Goal: Information Seeking & Learning: Learn about a topic

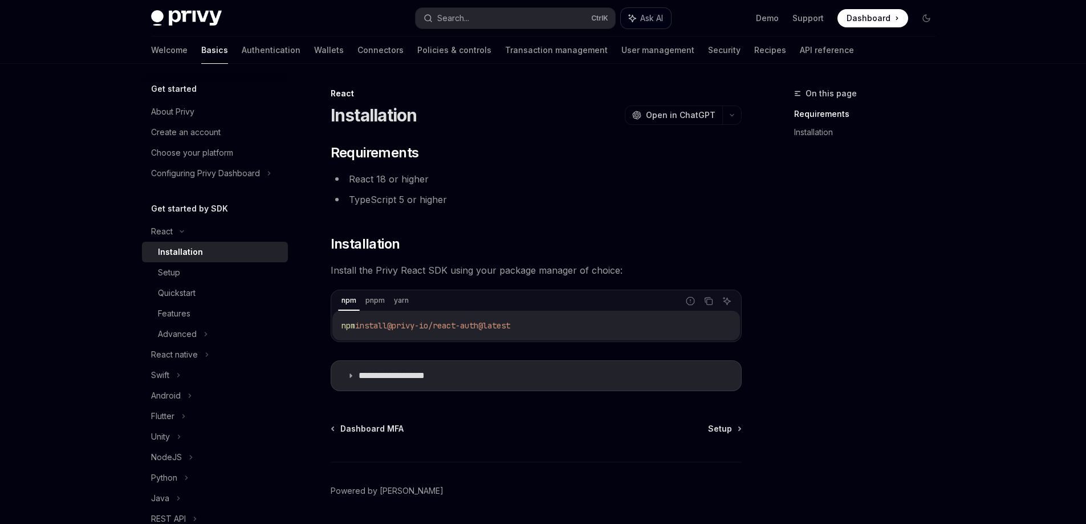
click at [645, 21] on span "Ask AI" at bounding box center [651, 18] width 23 height 11
type textarea "*"
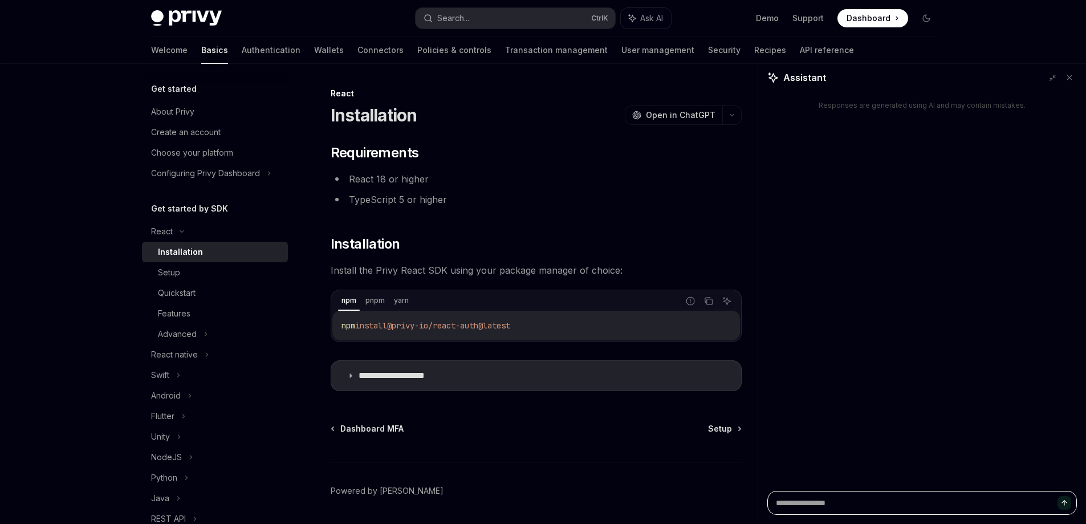
click at [887, 507] on textarea at bounding box center [921, 503] width 309 height 24
paste textarea "**********"
type textarea "**********"
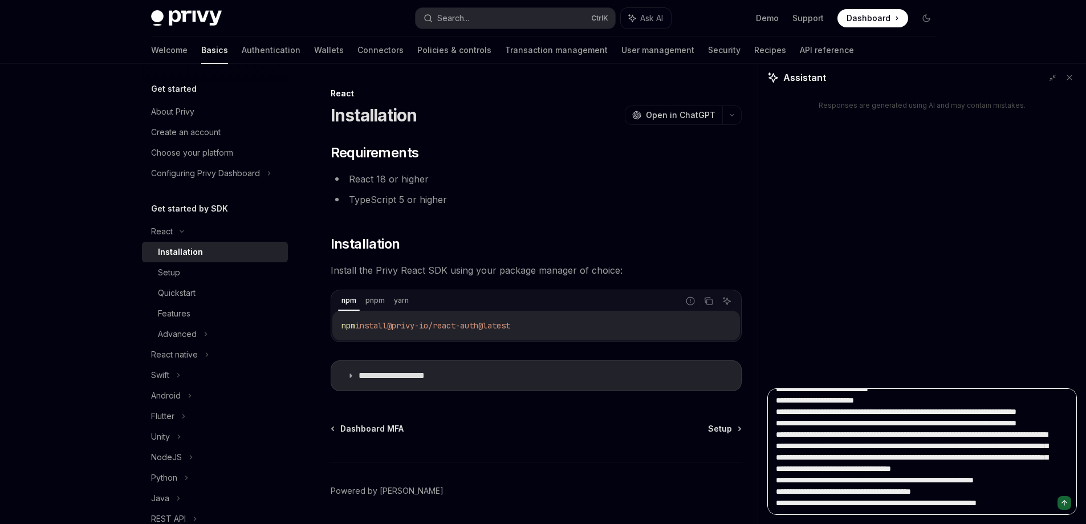
type textarea "*"
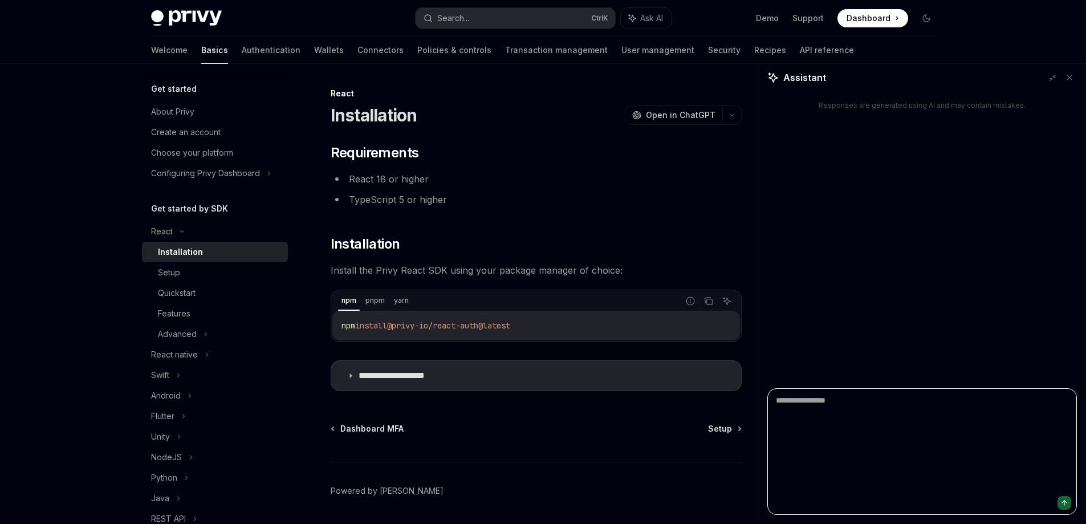
scroll to position [0, 0]
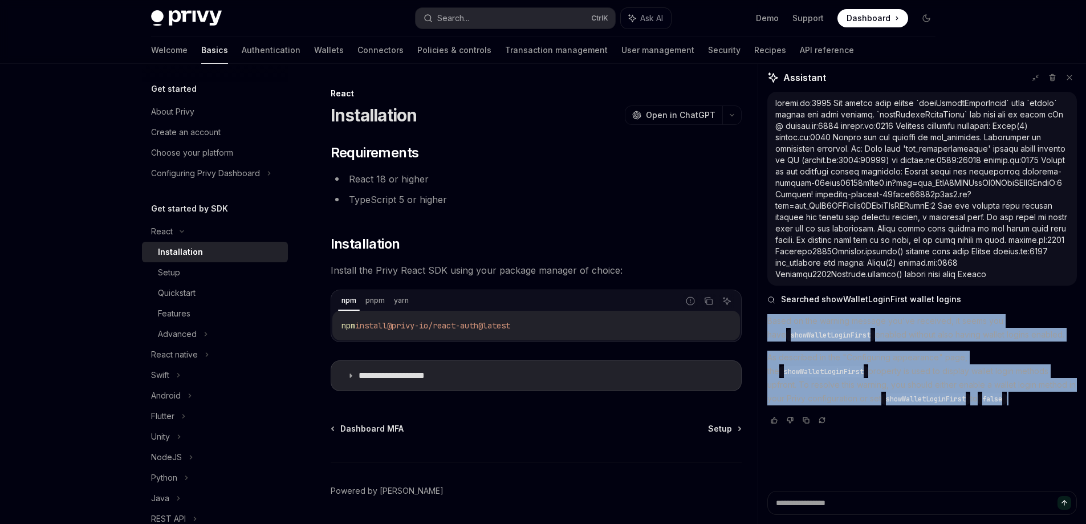
drag, startPoint x: 913, startPoint y: 411, endPoint x: 769, endPoint y: 331, distance: 165.3
click at [769, 331] on div "Based on the warning message you've received, it seems you have showWalletLogin…" at bounding box center [921, 359] width 309 height 91
copy div "Based on the warning message you've received, it seems you have showWalletLogin…"
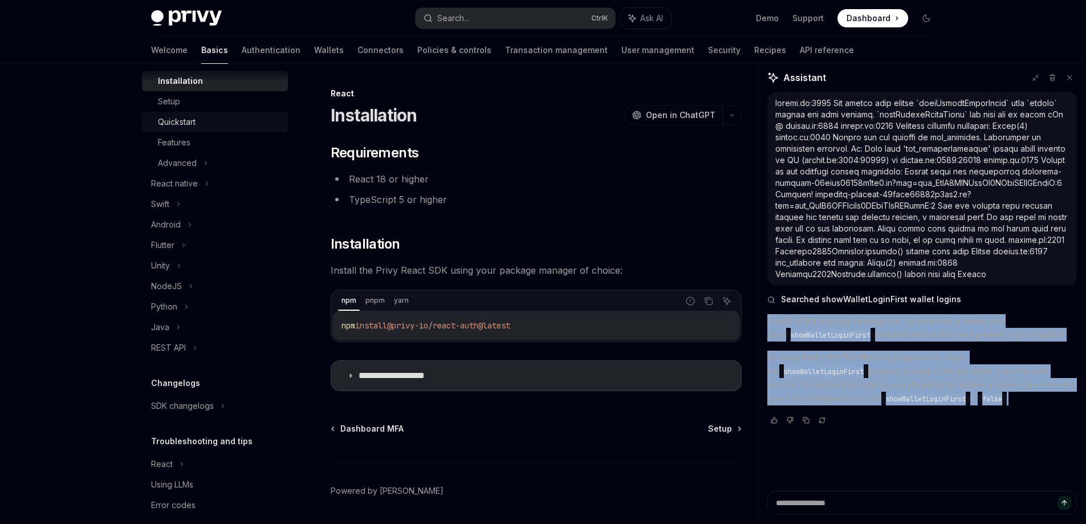
scroll to position [185, 0]
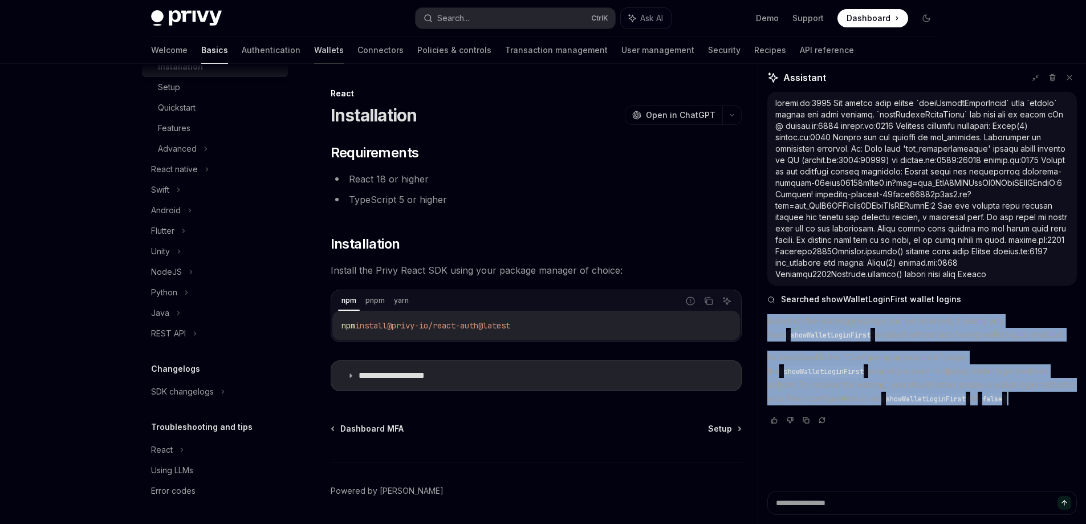
click at [314, 49] on link "Wallets" at bounding box center [329, 49] width 30 height 27
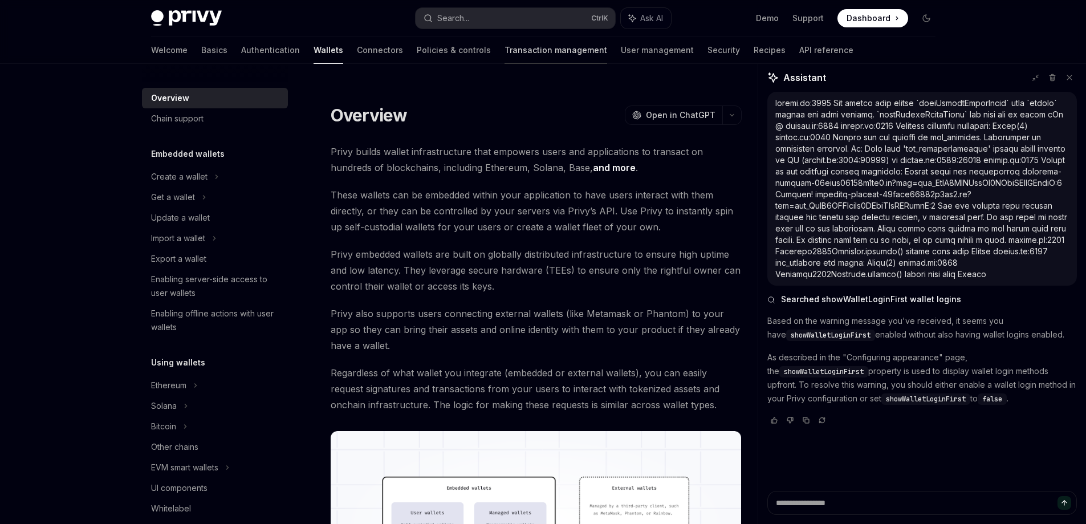
click at [504, 48] on link "Transaction management" at bounding box center [555, 49] width 103 height 27
type textarea "*"
